Goal: Check status: Check status

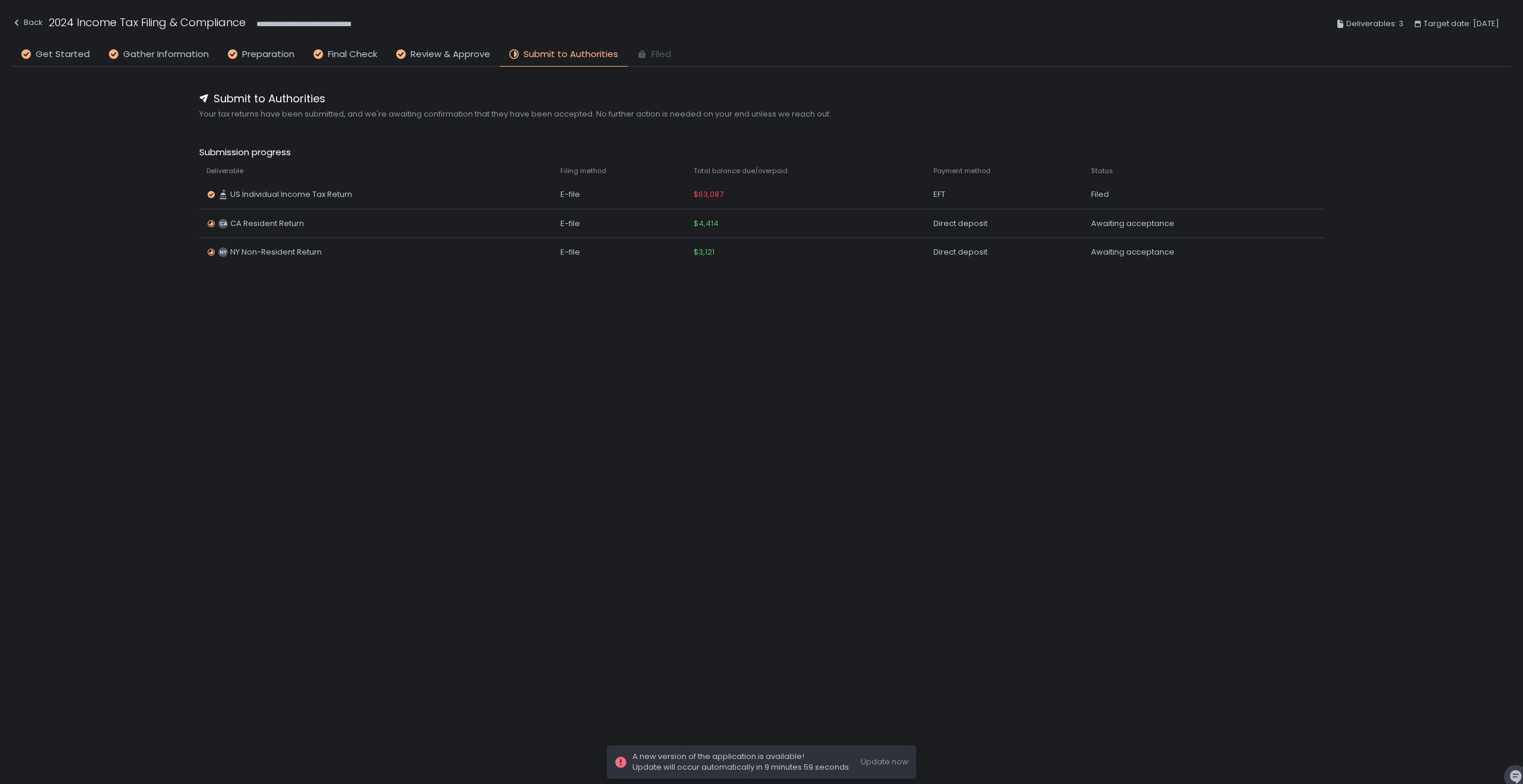
click at [648, 382] on div "Submit to Authorities Your tax returns have been submitted, and we're awaiting …" at bounding box center [762, 407] width 1500 height 682
click at [1085, 240] on td "Awaiting acceptance" at bounding box center [1192, 251] width 216 height 28
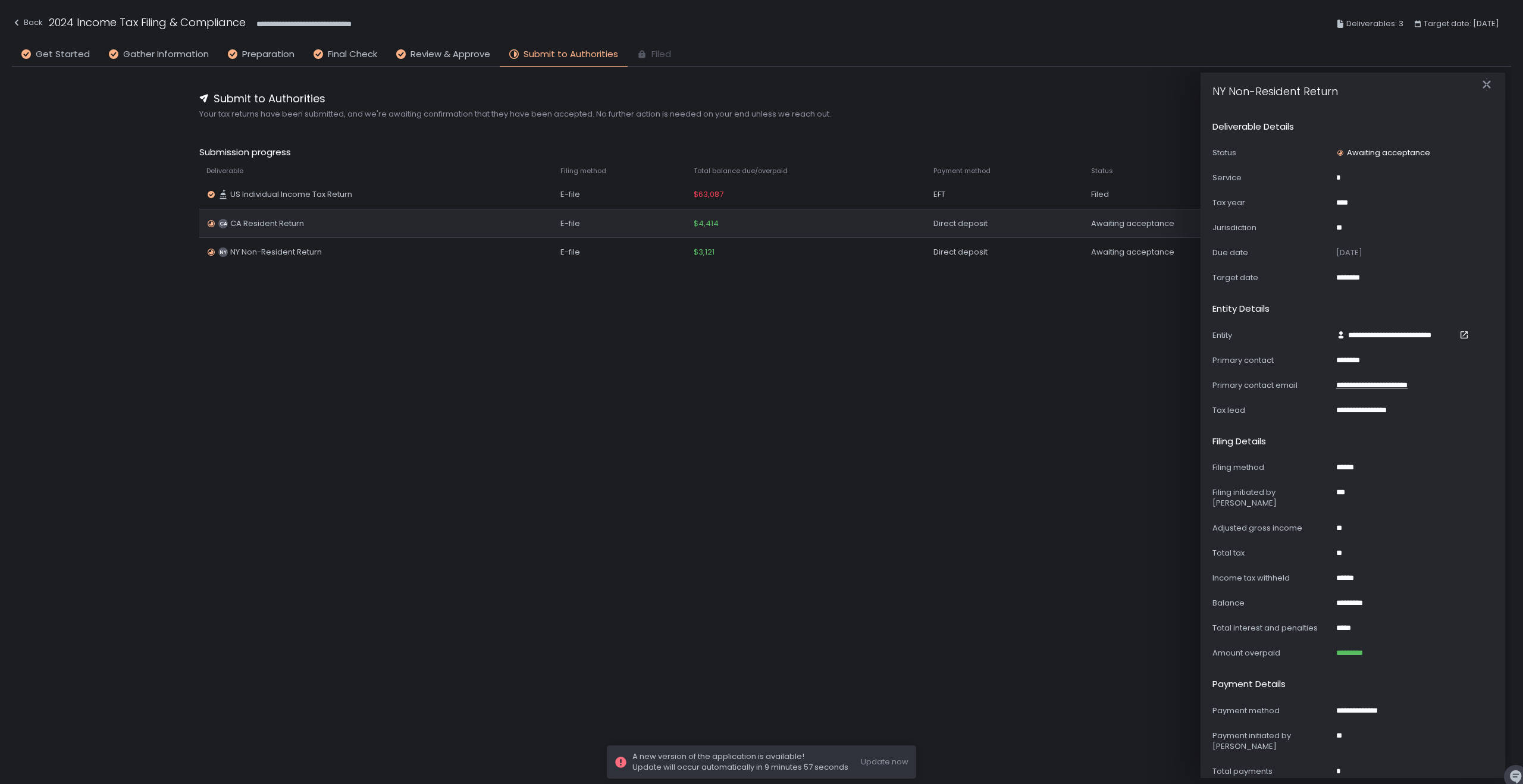
click at [1067, 222] on div "Direct deposit" at bounding box center [1005, 223] width 144 height 10
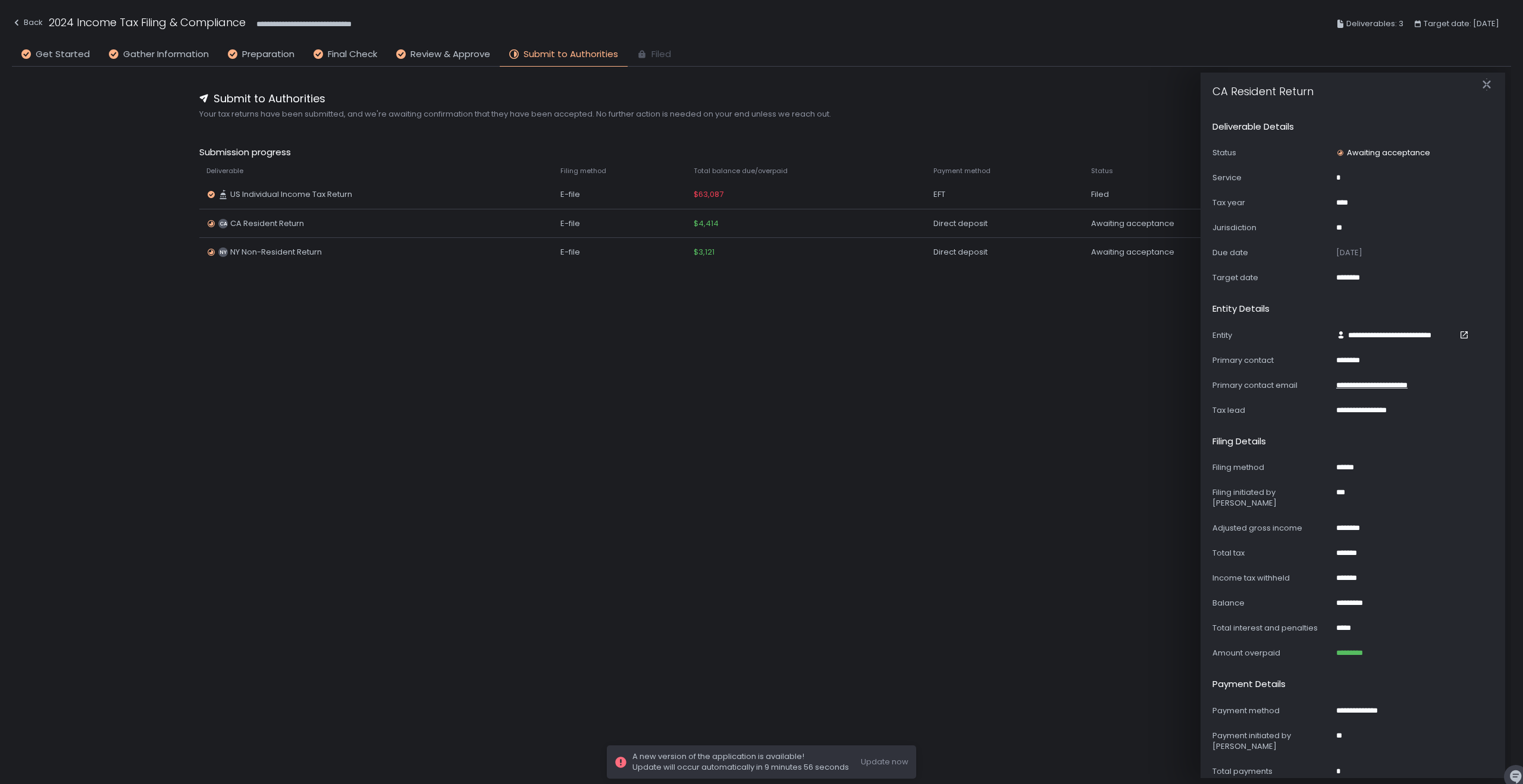
click at [988, 345] on div "**********" at bounding box center [762, 407] width 1500 height 682
